Goal: Check status: Check status

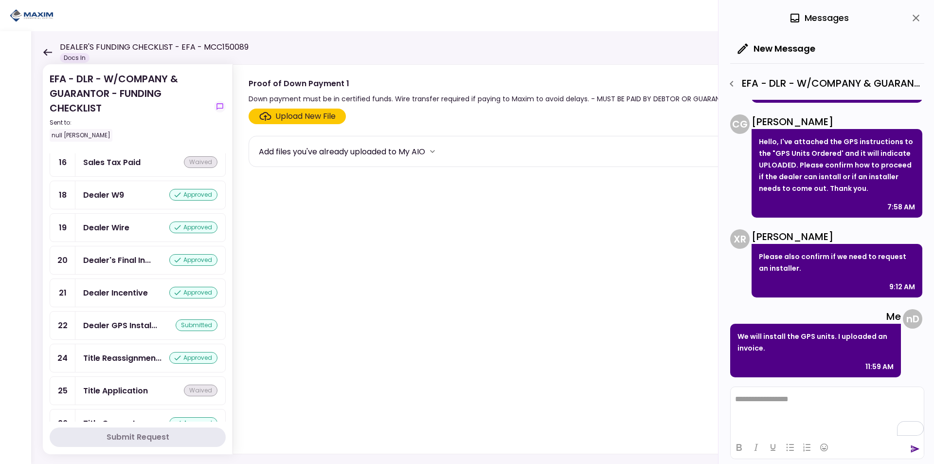
scroll to position [827, 0]
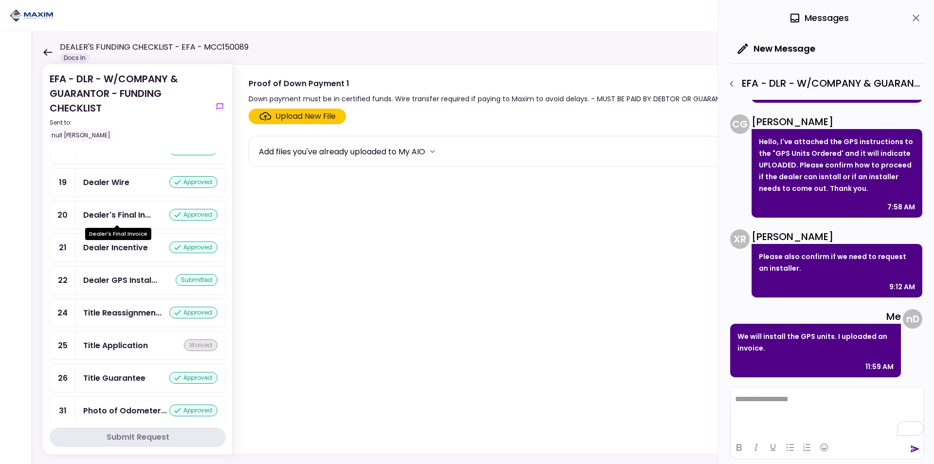
click at [130, 218] on div "Dealer's Final In..." at bounding box center [117, 215] width 68 height 12
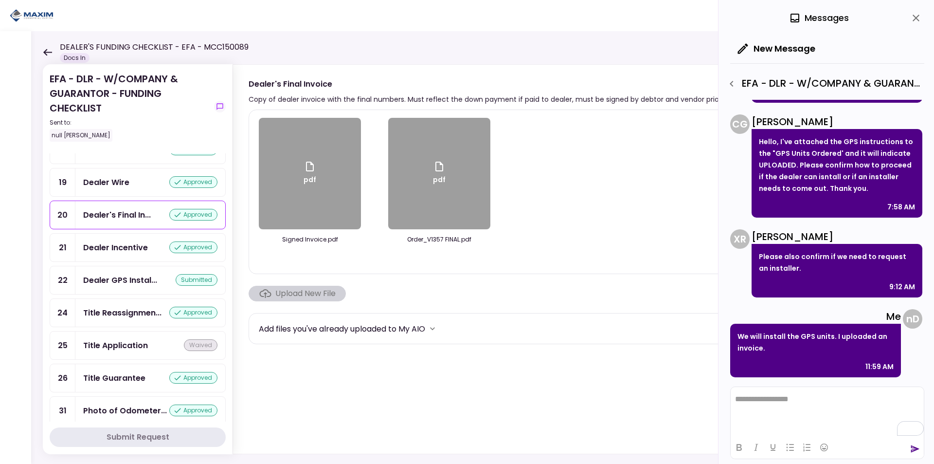
click at [124, 279] on div "Dealer GPS Instal..." at bounding box center [120, 280] width 74 height 12
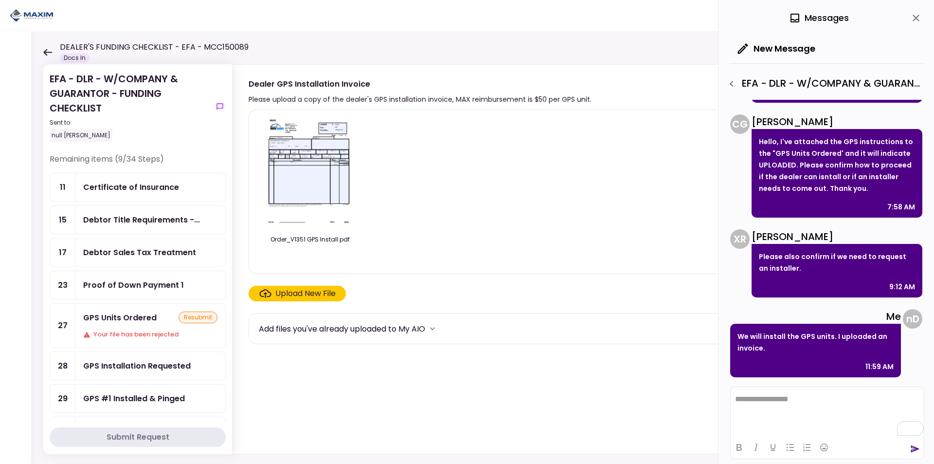
click at [184, 138] on div "null [PERSON_NAME]" at bounding box center [130, 135] width 161 height 13
click at [172, 174] on div "Certificate of Insurance" at bounding box center [150, 187] width 150 height 28
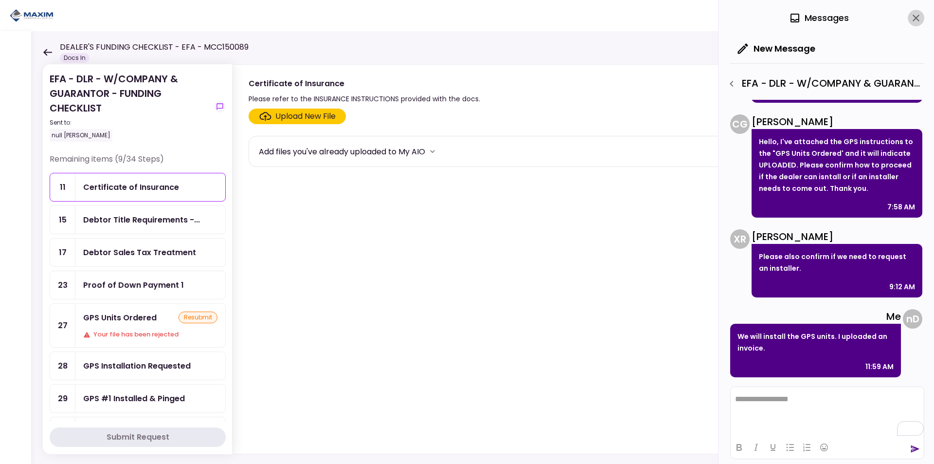
click at [918, 18] on icon "close" at bounding box center [917, 18] width 12 height 12
